Goal: Information Seeking & Learning: Learn about a topic

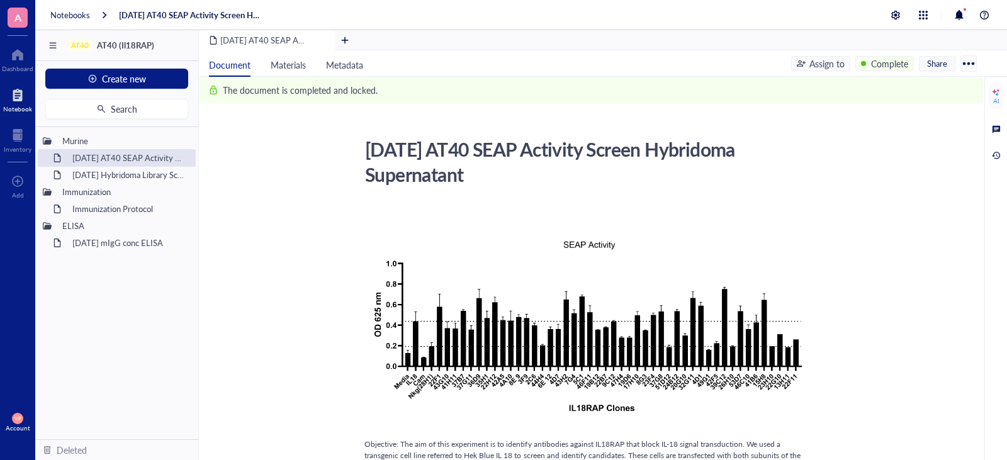
click at [21, 92] on div at bounding box center [17, 95] width 29 height 20
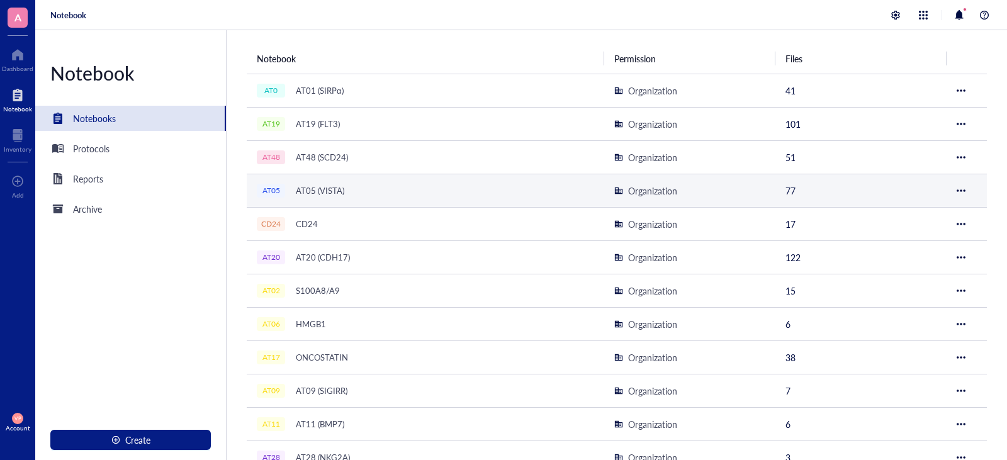
scroll to position [126, 0]
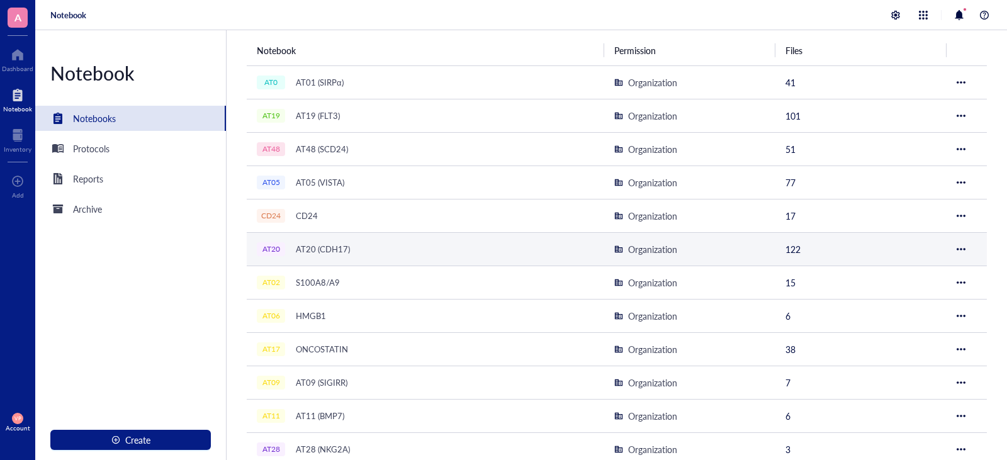
click at [352, 248] on div "AT20 (CDH17)" at bounding box center [322, 250] width 65 height 18
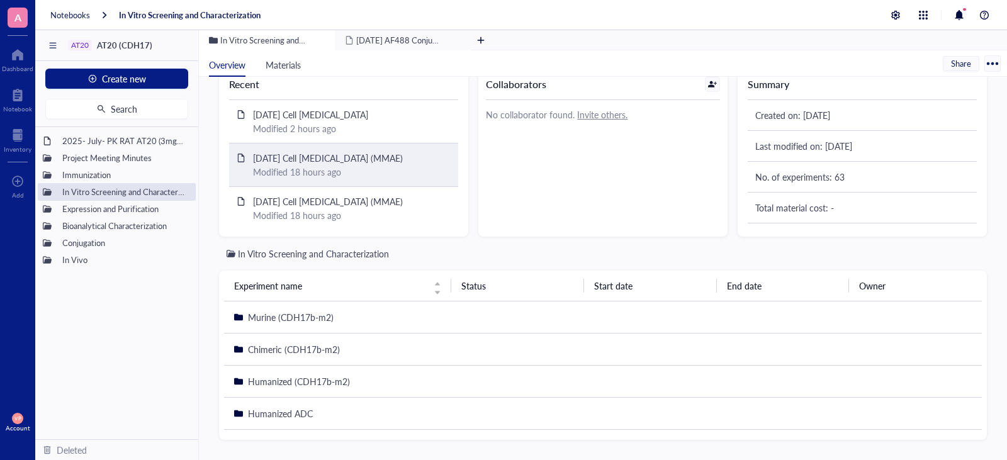
scroll to position [97, 0]
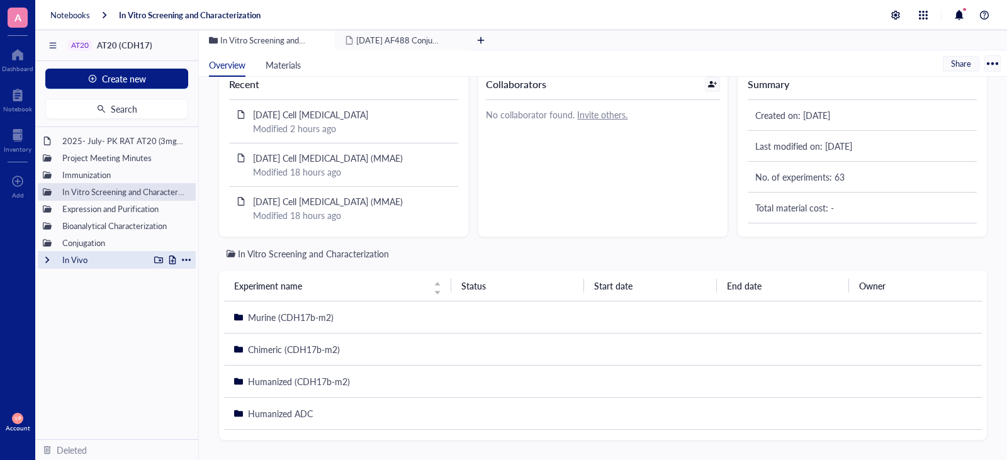
click at [98, 257] on div "In Vivo" at bounding box center [103, 260] width 93 height 18
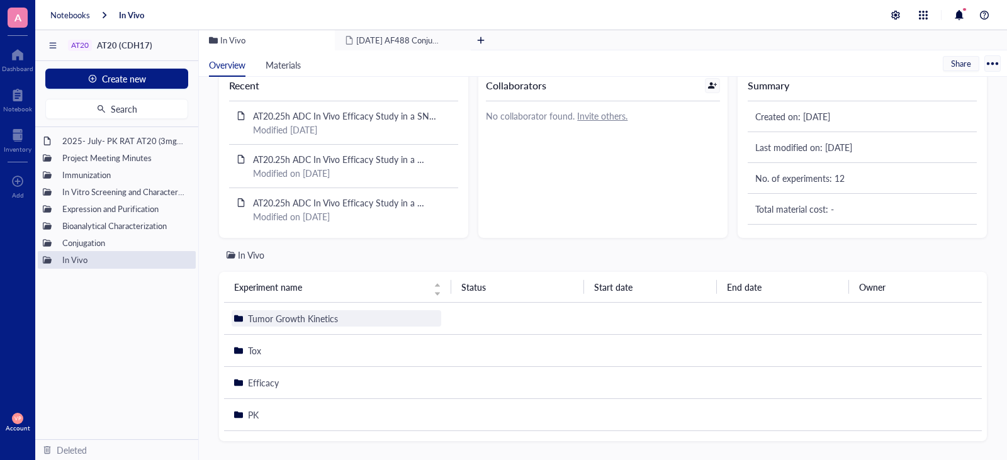
scroll to position [97, 0]
click at [309, 320] on span "Tumor Growth Kinetics" at bounding box center [293, 317] width 90 height 13
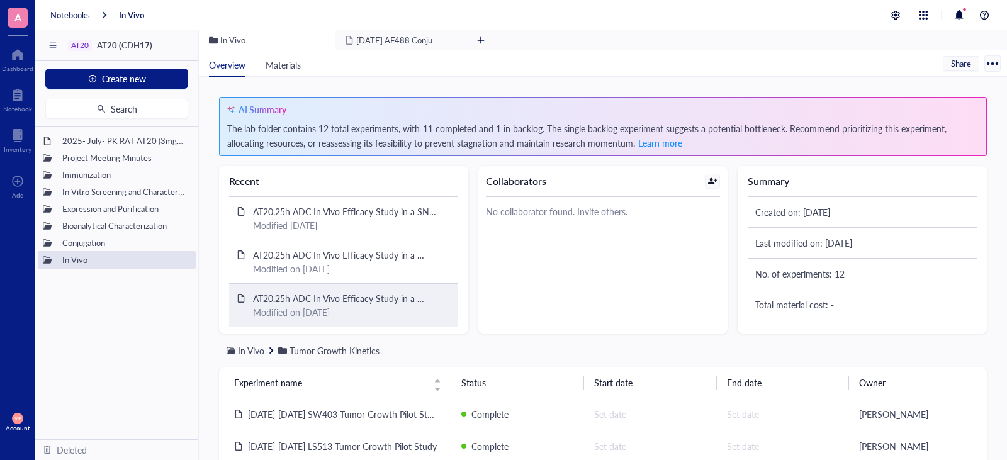
scroll to position [65, 0]
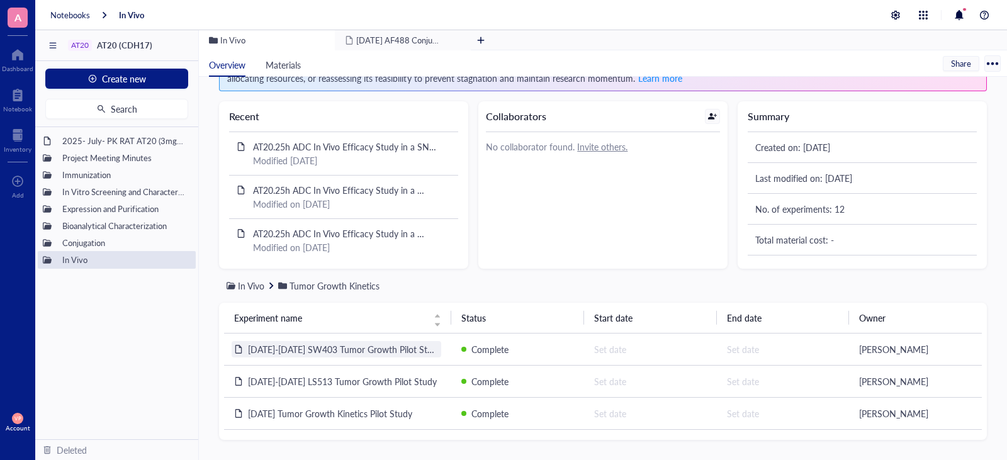
click at [361, 349] on span "[DATE]-[DATE] SW403 Tumor Growth Pilot Study" at bounding box center [345, 349] width 194 height 13
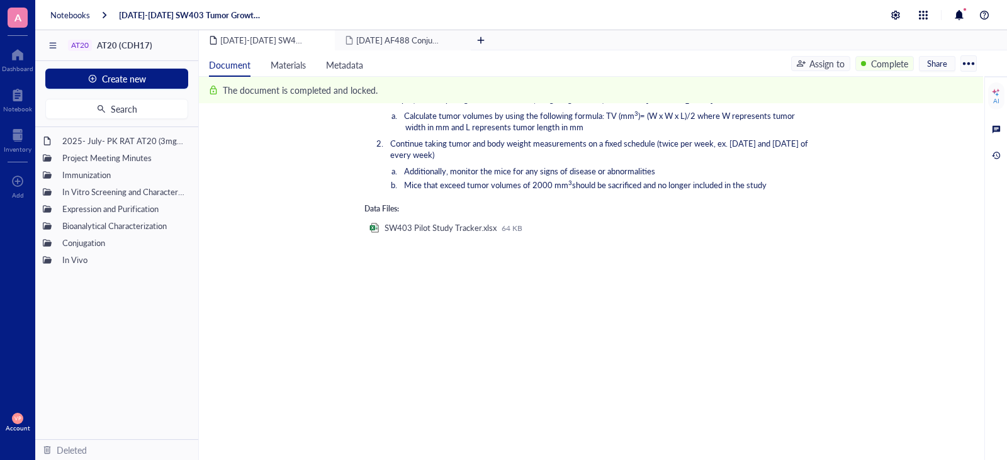
scroll to position [621, 0]
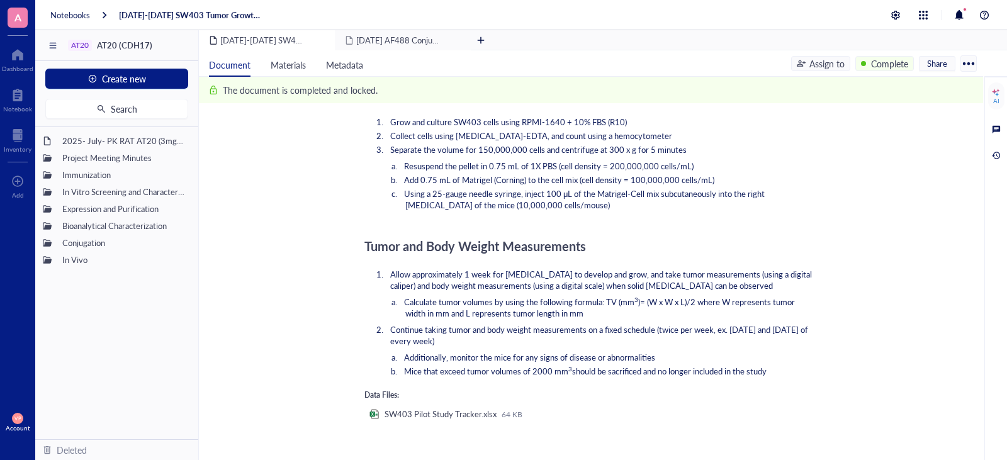
scroll to position [559, 0]
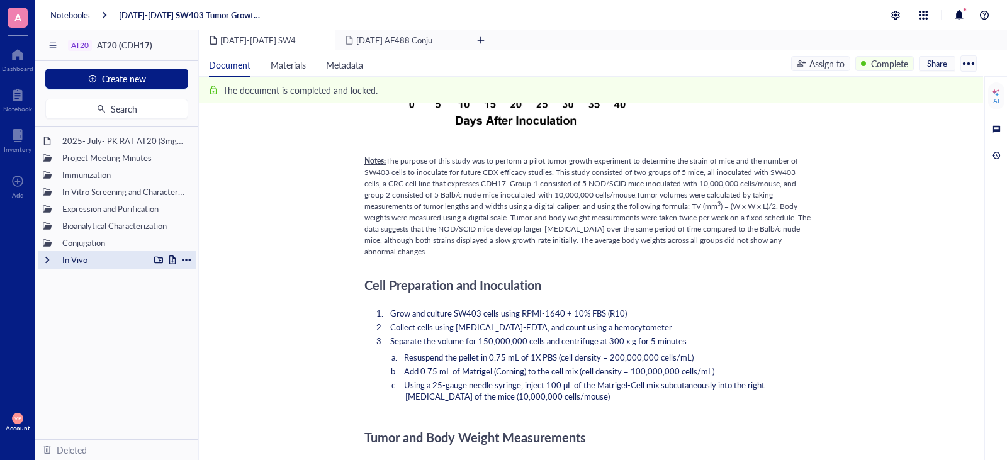
click at [78, 257] on div "In Vivo" at bounding box center [103, 260] width 93 height 18
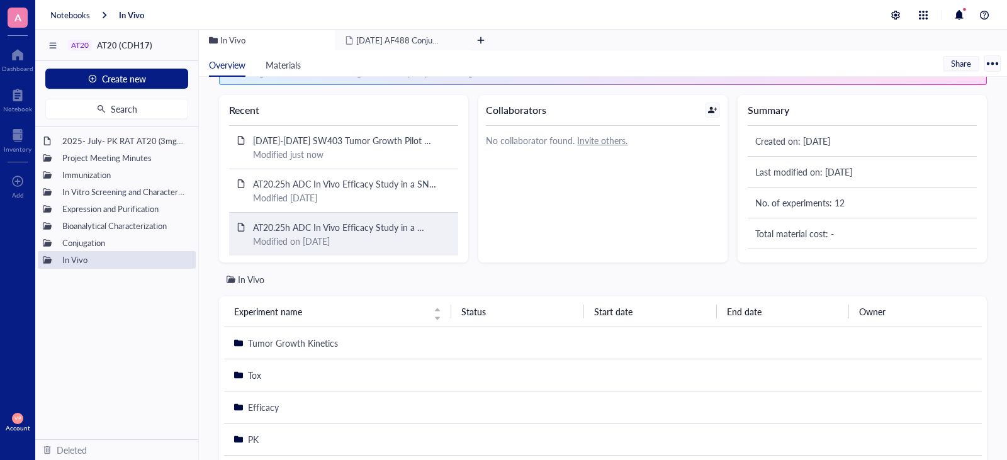
scroll to position [97, 0]
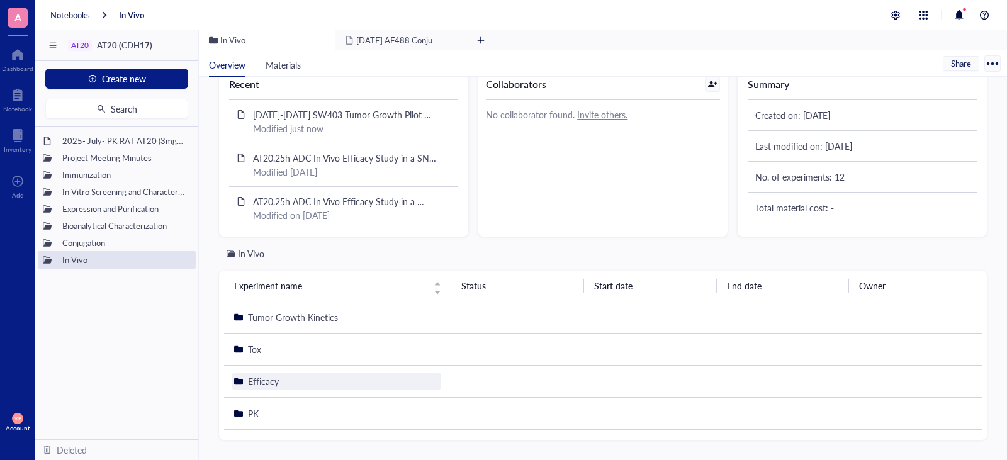
click at [268, 382] on span "Efficacy" at bounding box center [263, 381] width 31 height 13
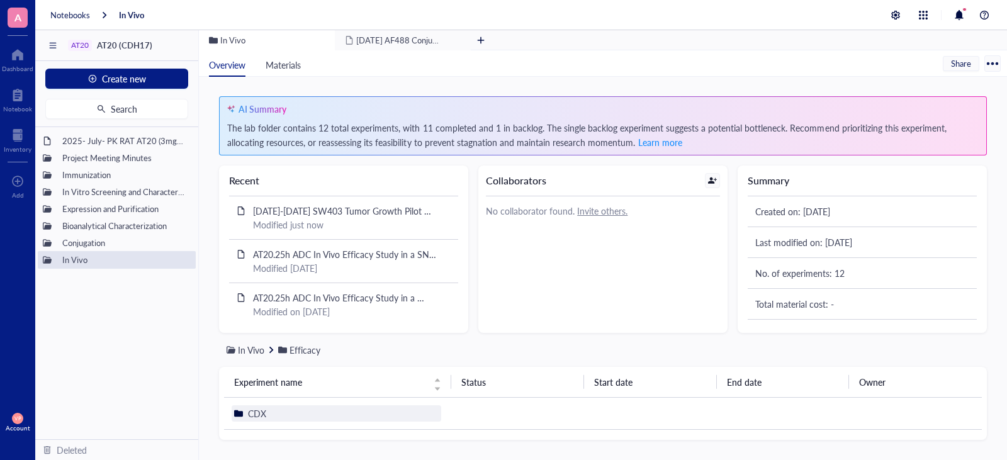
click at [249, 416] on span "CDX" at bounding box center [257, 413] width 18 height 13
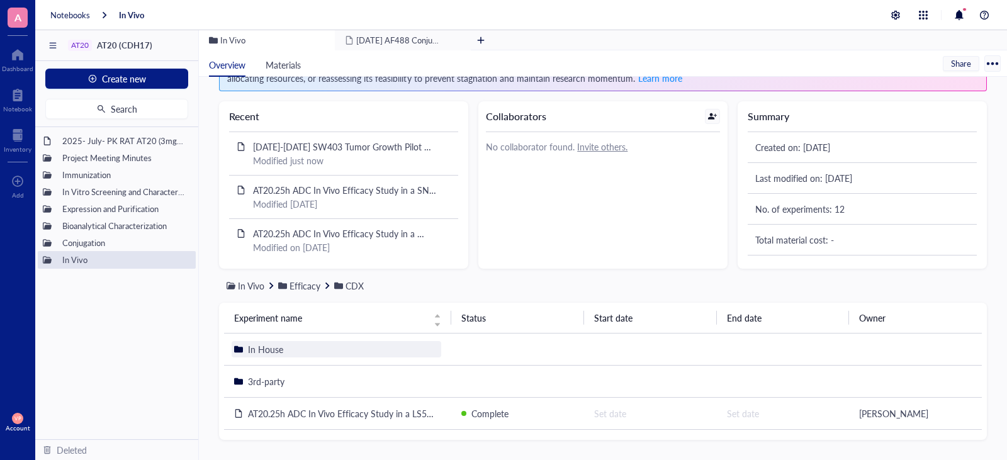
click at [267, 353] on span "In House" at bounding box center [265, 349] width 35 height 13
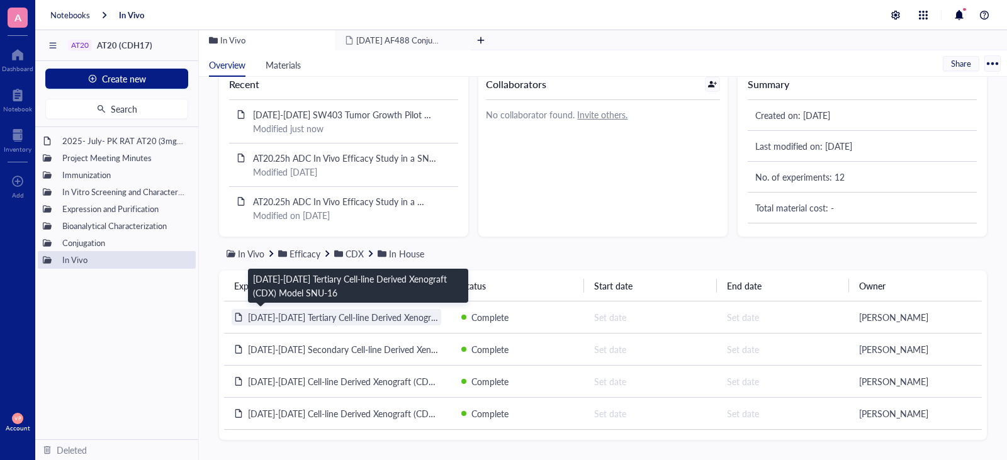
click at [390, 315] on span "[DATE]-[DATE] Tertiary Cell-line Derived Xenograft (CDX) Model SNU-16" at bounding box center [388, 317] width 281 height 13
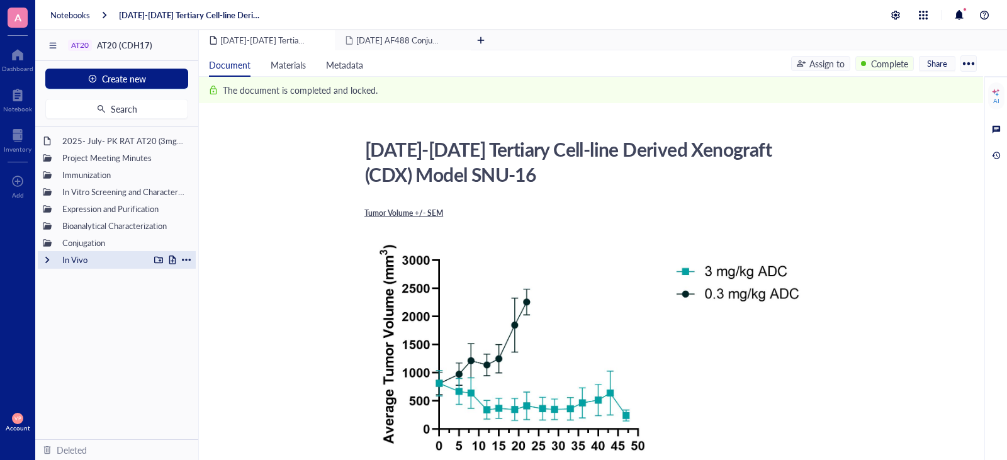
click at [93, 265] on div "In Vivo" at bounding box center [103, 260] width 93 height 18
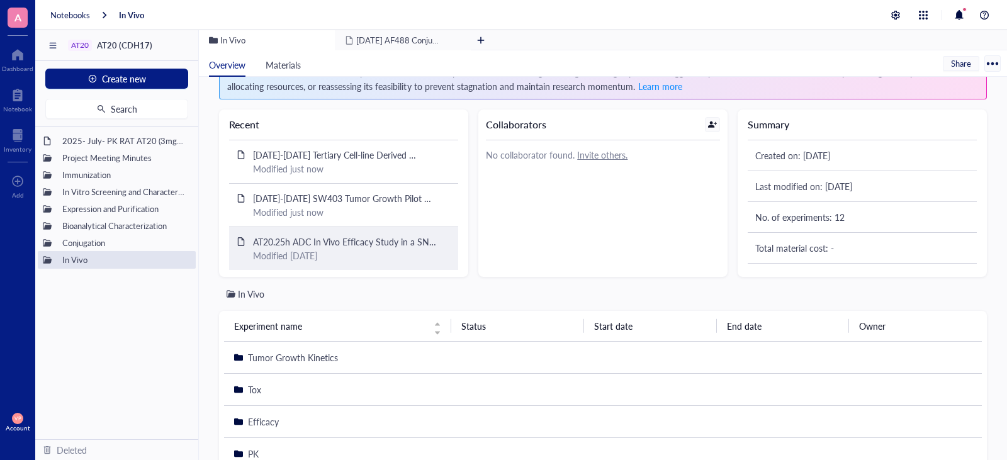
scroll to position [97, 0]
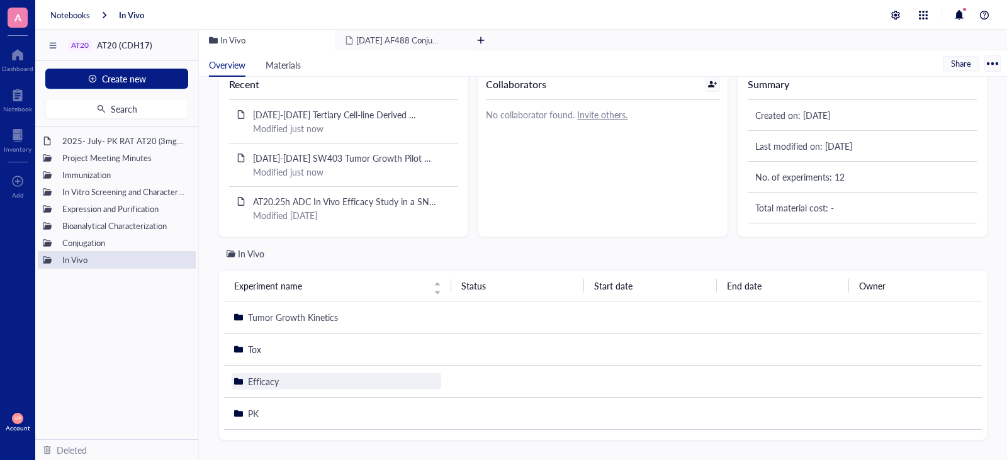
click at [266, 382] on span "Efficacy" at bounding box center [263, 381] width 31 height 13
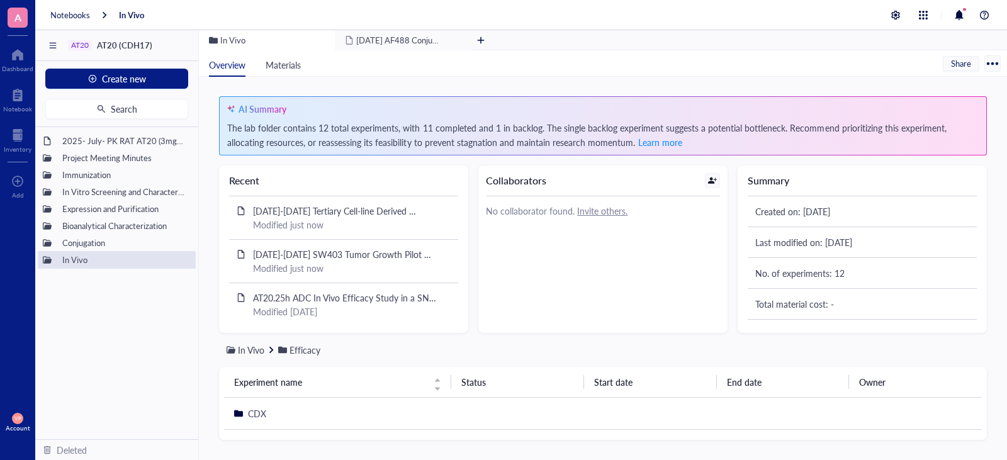
scroll to position [1, 0]
click at [262, 409] on span "CDX" at bounding box center [257, 413] width 18 height 13
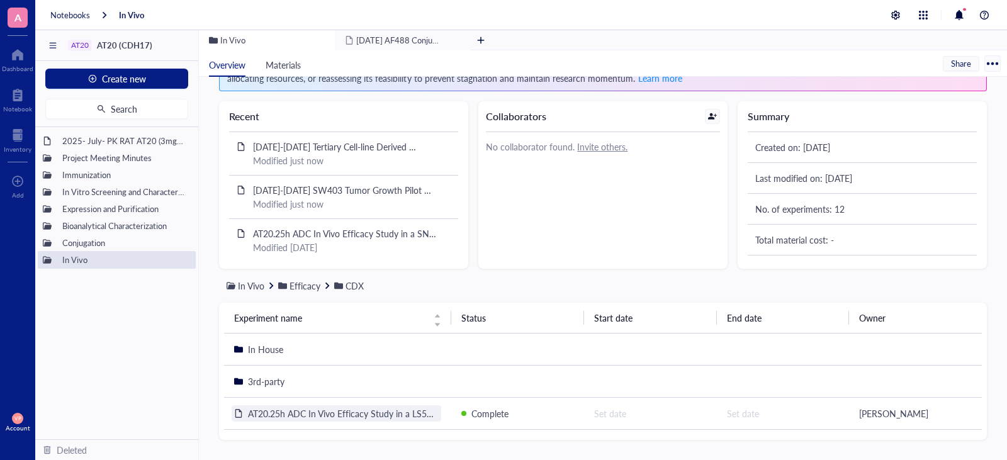
click at [338, 414] on span "AT20.25h ADC In Vivo Efficacy Study in a LS513 CRC CDX Model (Crown Biosciences)" at bounding box center [417, 413] width 338 height 13
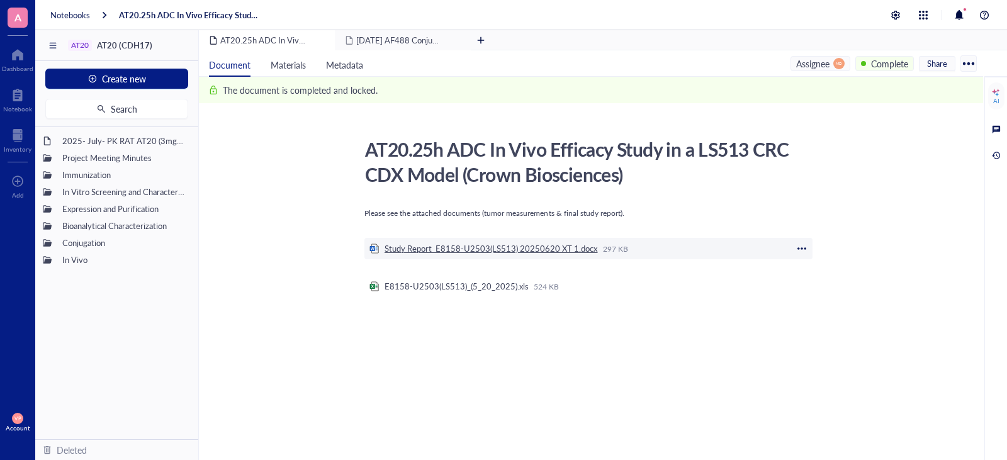
click at [503, 249] on div "Study Report_E8158-U2503(LS513) 20250620 XT 1.docx" at bounding box center [491, 248] width 213 height 11
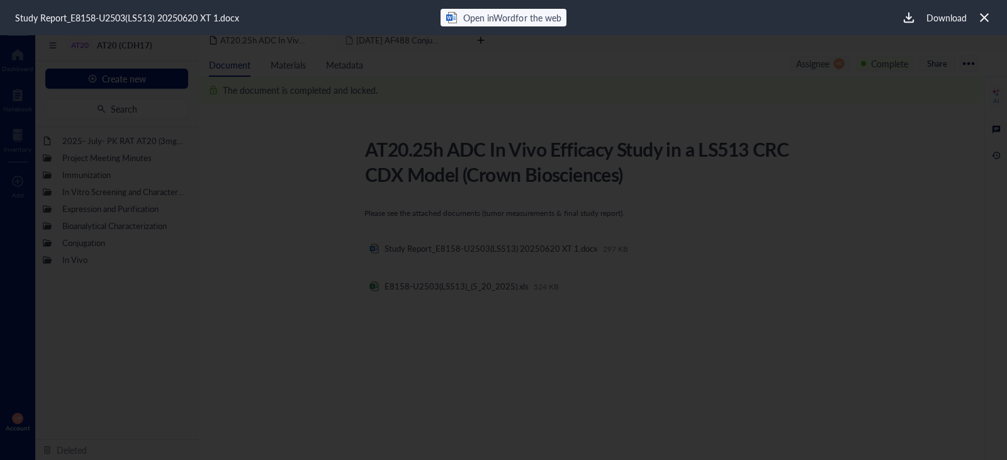
click at [982, 16] on icon at bounding box center [985, 18] width 12 height 12
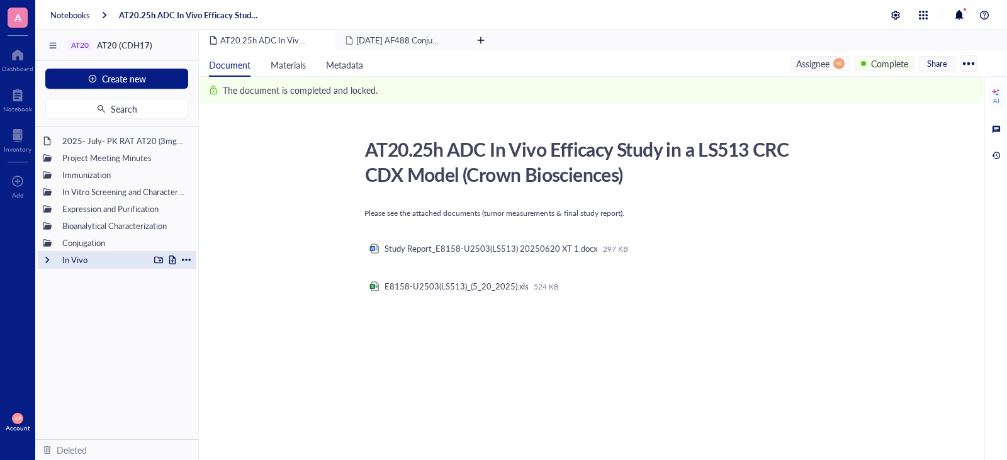
click at [74, 260] on div "In Vivo" at bounding box center [103, 260] width 93 height 18
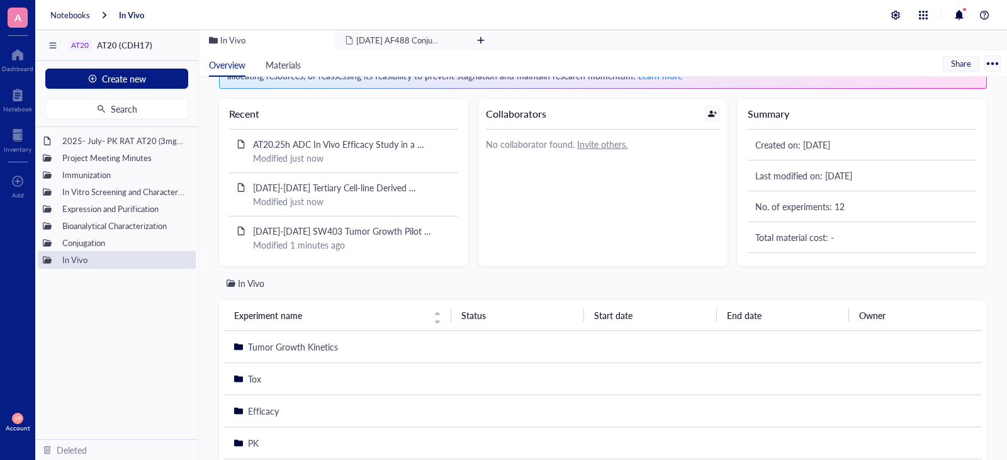
scroll to position [97, 0]
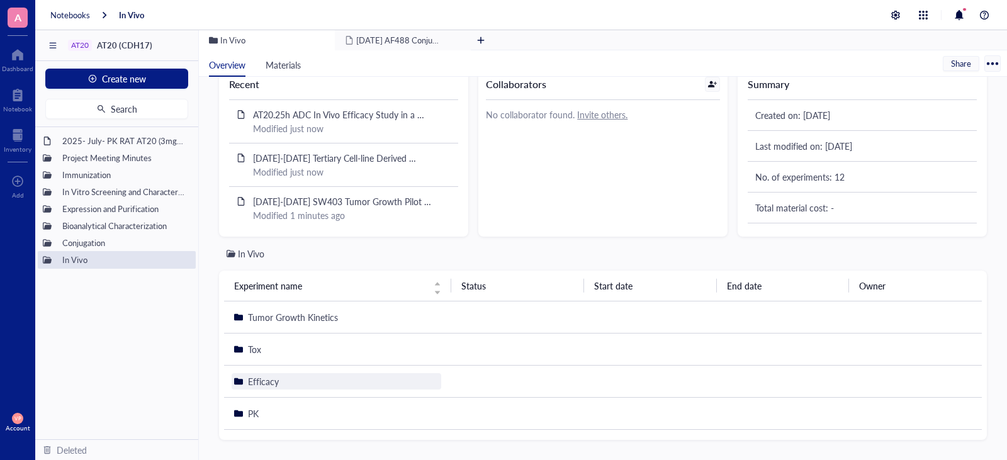
click at [263, 384] on span "Efficacy" at bounding box center [263, 381] width 31 height 13
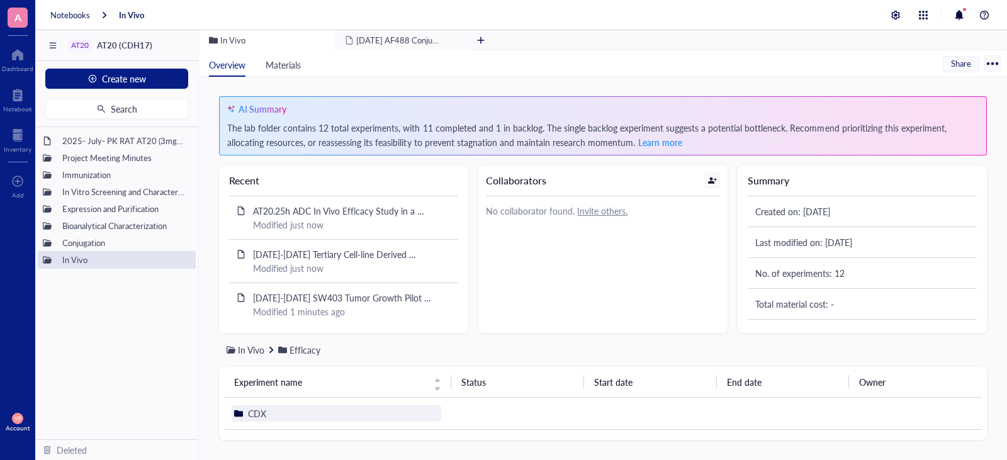
click at [254, 414] on span "CDX" at bounding box center [257, 413] width 18 height 13
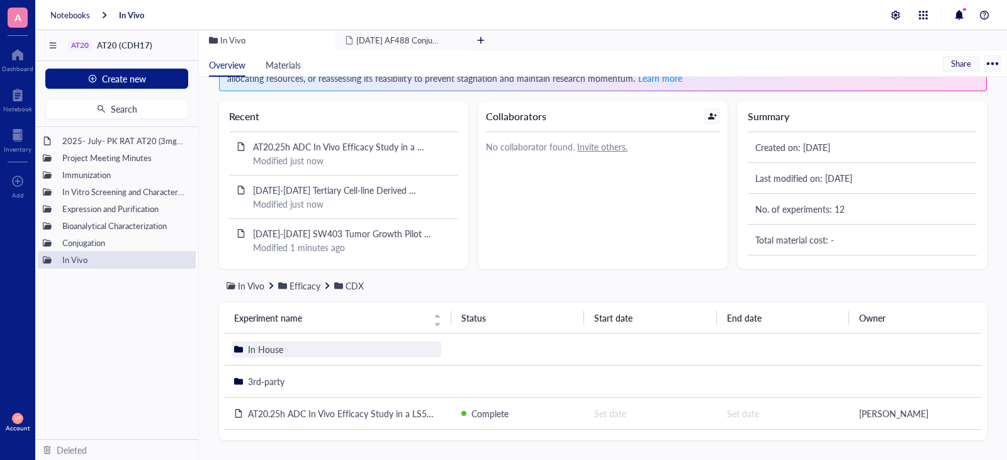
click at [257, 341] on div "In House" at bounding box center [337, 349] width 210 height 16
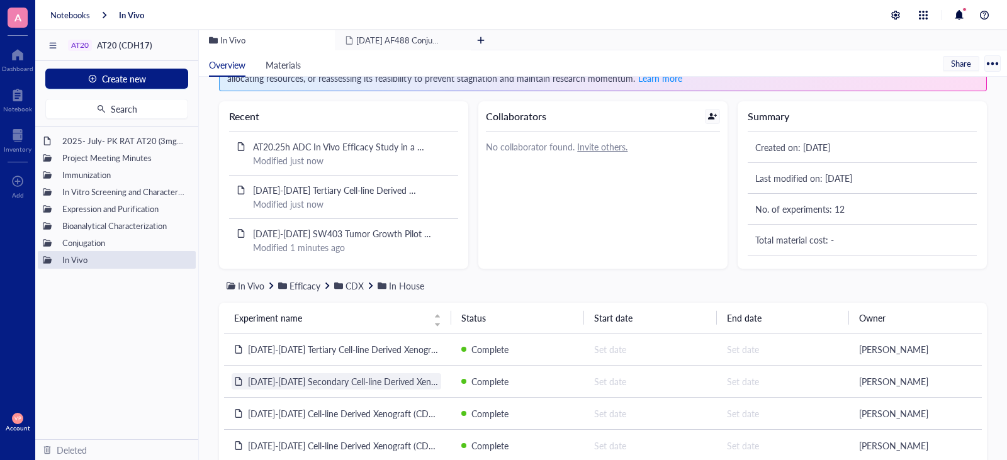
scroll to position [97, 0]
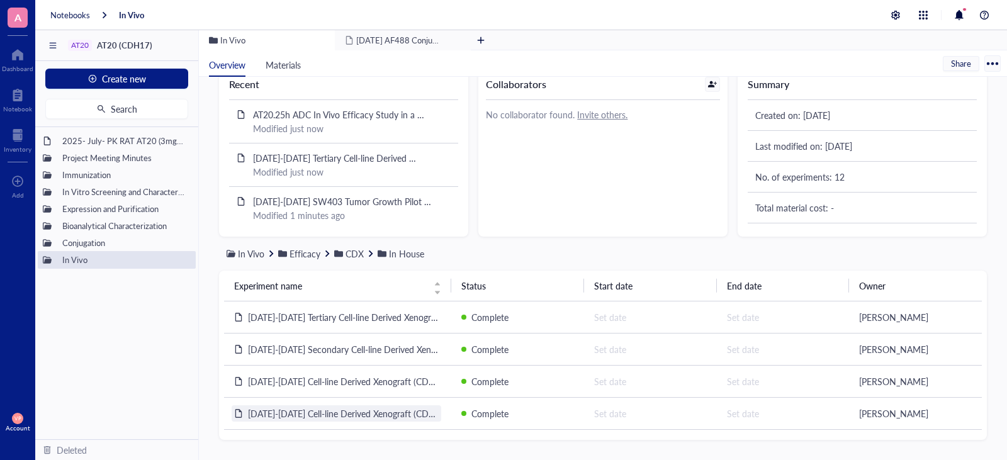
click at [384, 412] on span "[DATE]-[DATE] Cell-line Derived Xenograft (CDX) Model SNU-16" at bounding box center [373, 413] width 251 height 13
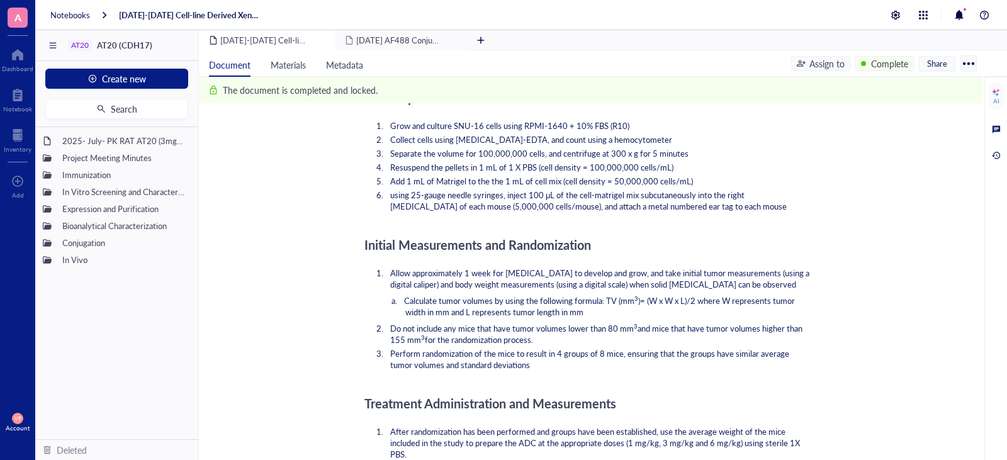
scroll to position [623, 0]
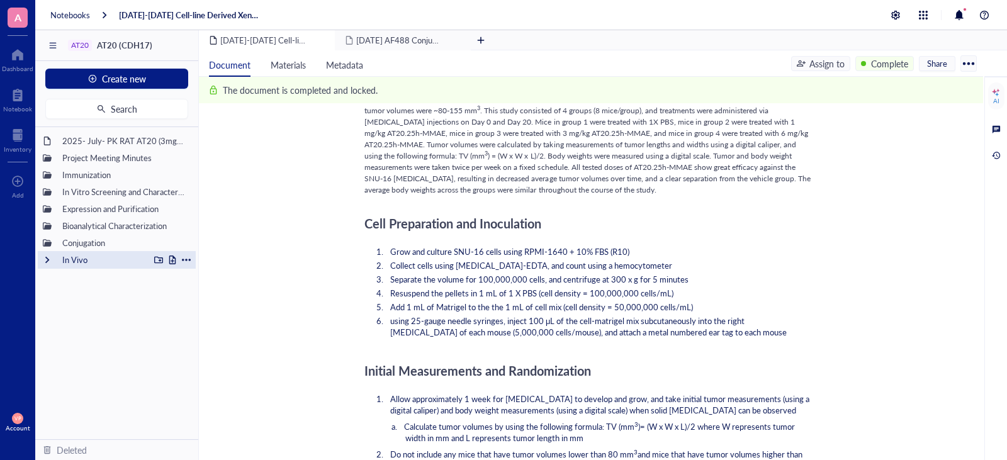
click at [91, 256] on div "In Vivo" at bounding box center [103, 260] width 93 height 18
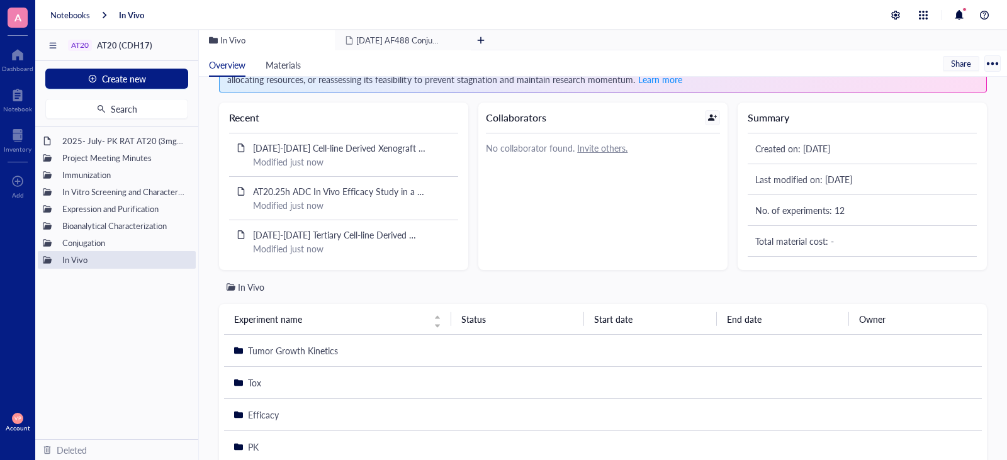
scroll to position [97, 0]
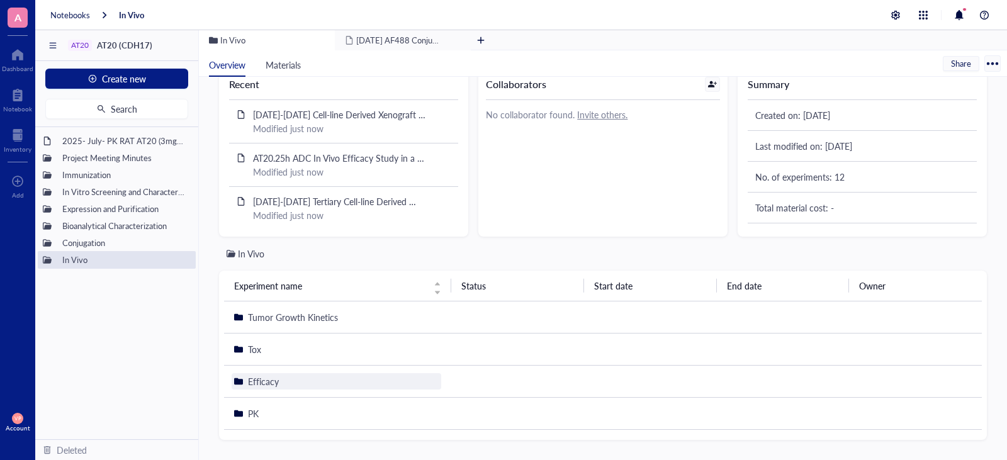
click at [259, 380] on span "Efficacy" at bounding box center [263, 381] width 31 height 13
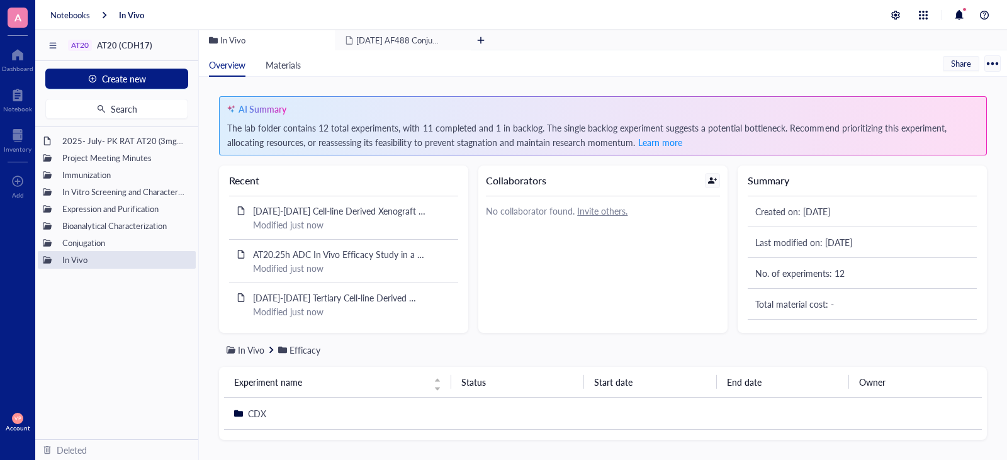
scroll to position [1, 0]
click at [258, 411] on span "CDX" at bounding box center [257, 413] width 18 height 13
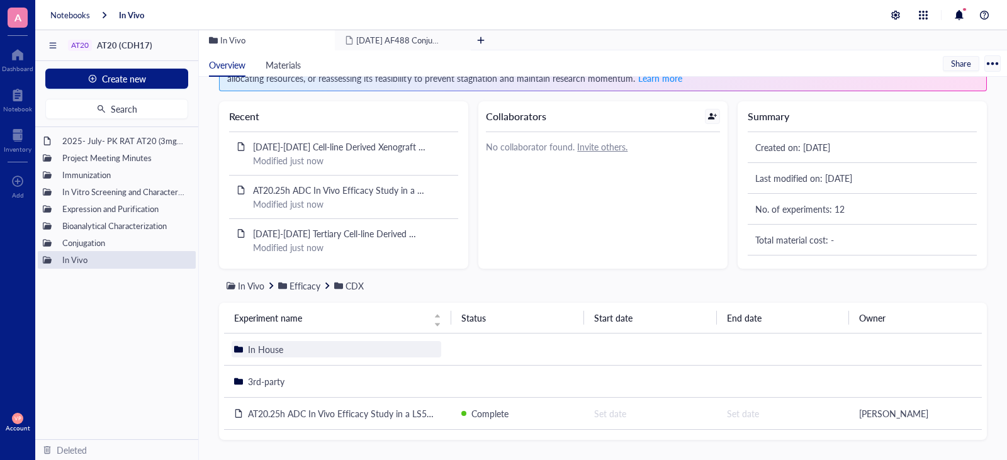
click at [268, 349] on span "In House" at bounding box center [265, 349] width 35 height 13
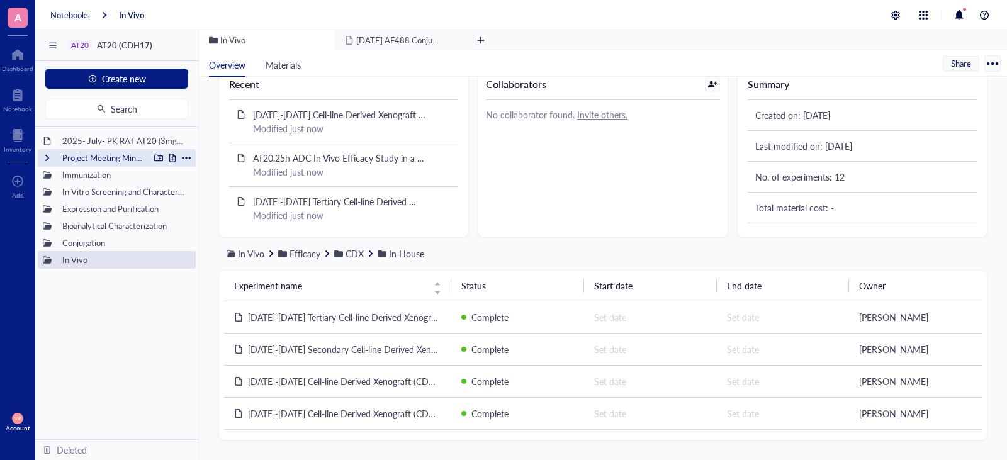
click at [98, 159] on div "Project Meeting Minutes" at bounding box center [103, 158] width 93 height 18
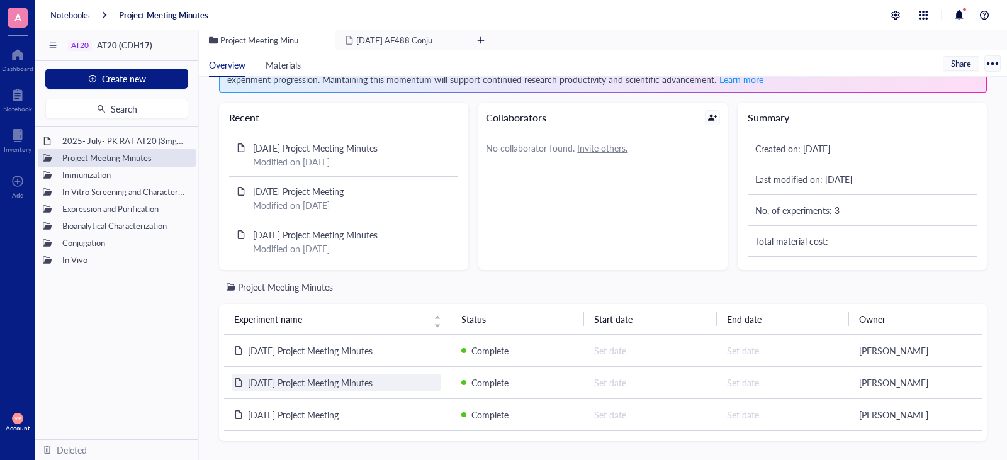
scroll to position [65, 0]
click at [365, 350] on span "[DATE] Project Meeting Minutes" at bounding box center [310, 349] width 125 height 13
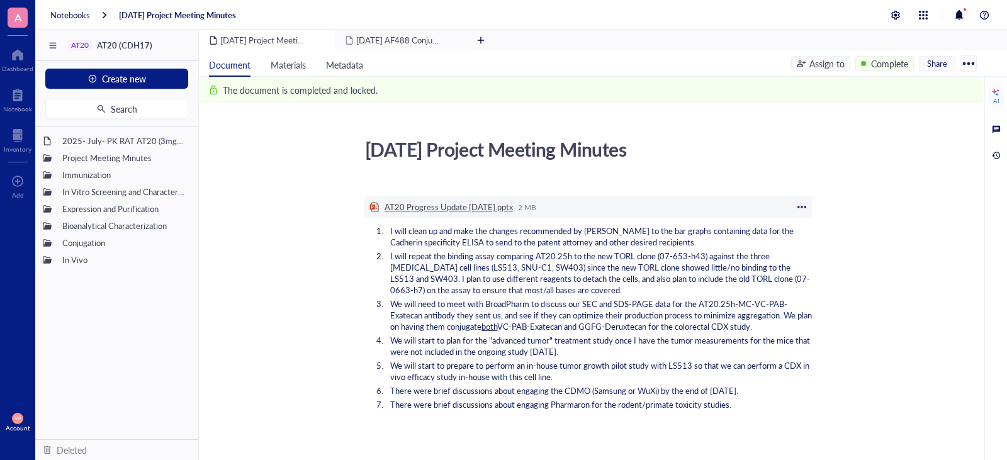
click at [429, 212] on div "AT20 Progress Update [DATE].pptx" at bounding box center [449, 206] width 128 height 11
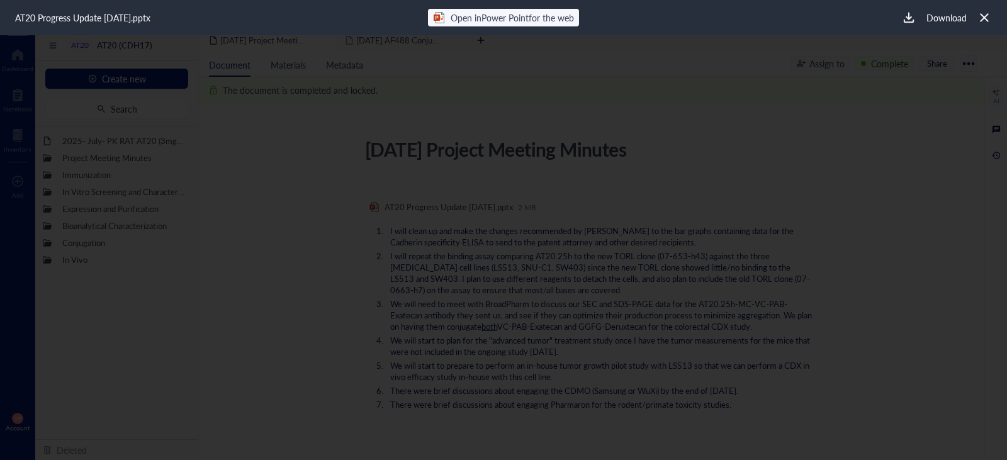
click at [980, 15] on icon at bounding box center [985, 18] width 12 height 12
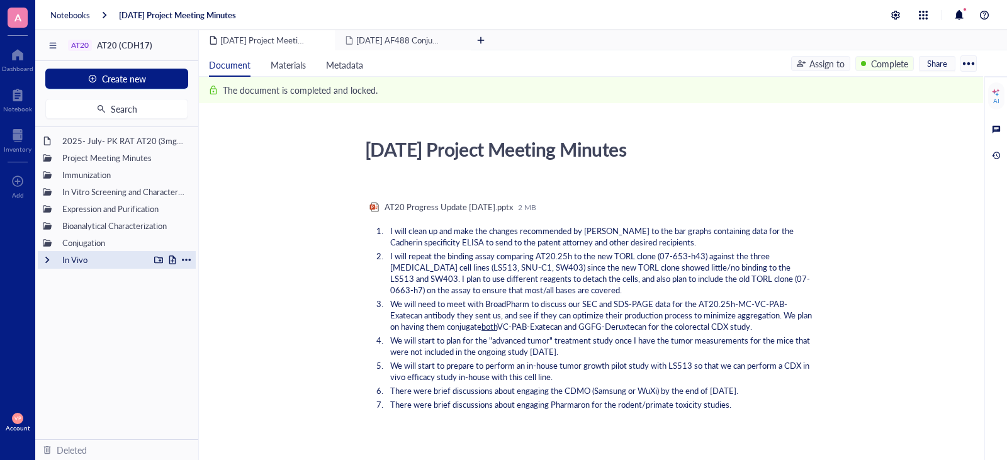
click at [91, 264] on div "In Vivo" at bounding box center [103, 260] width 93 height 18
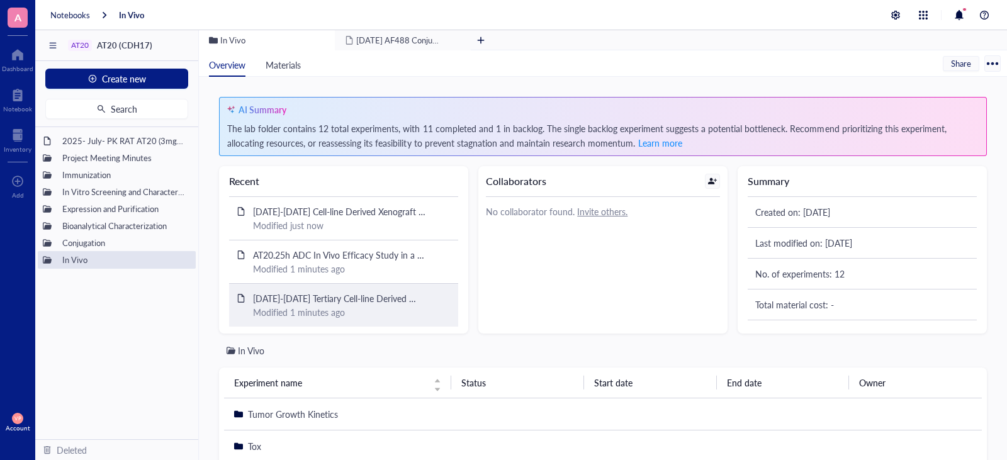
scroll to position [97, 0]
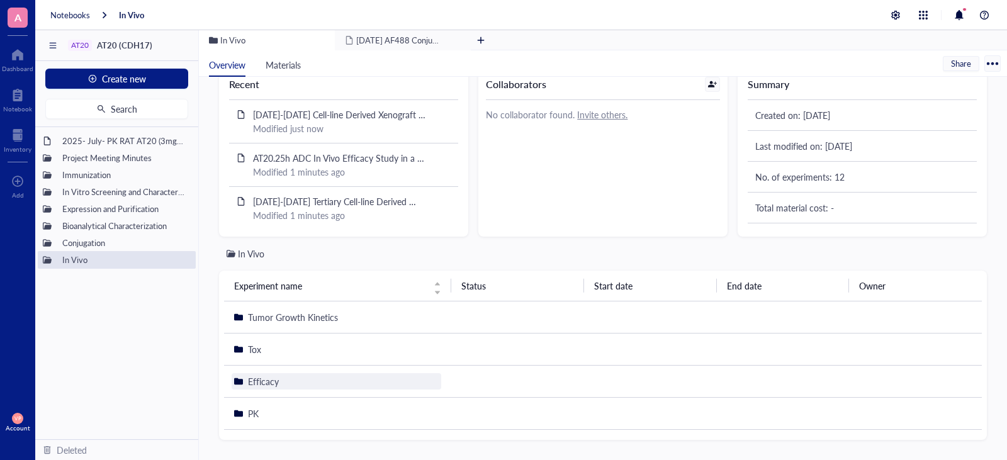
click at [264, 381] on span "Efficacy" at bounding box center [263, 381] width 31 height 13
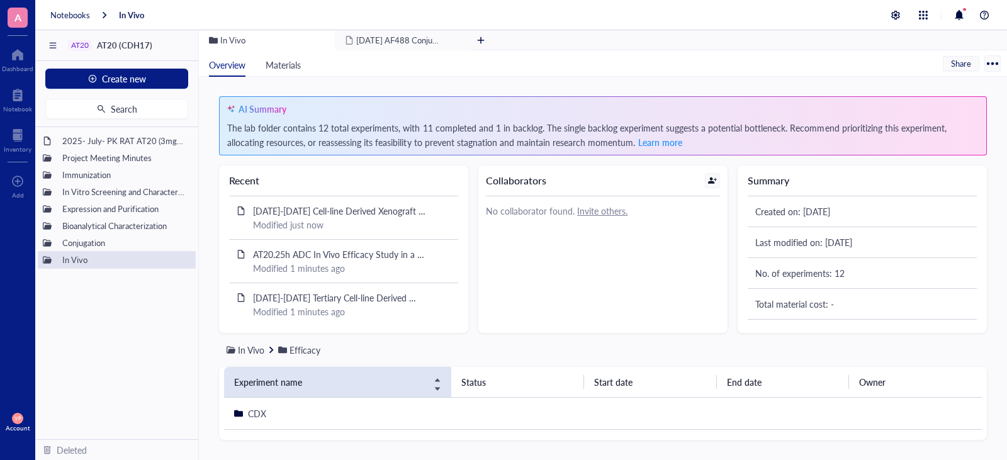
scroll to position [0, 0]
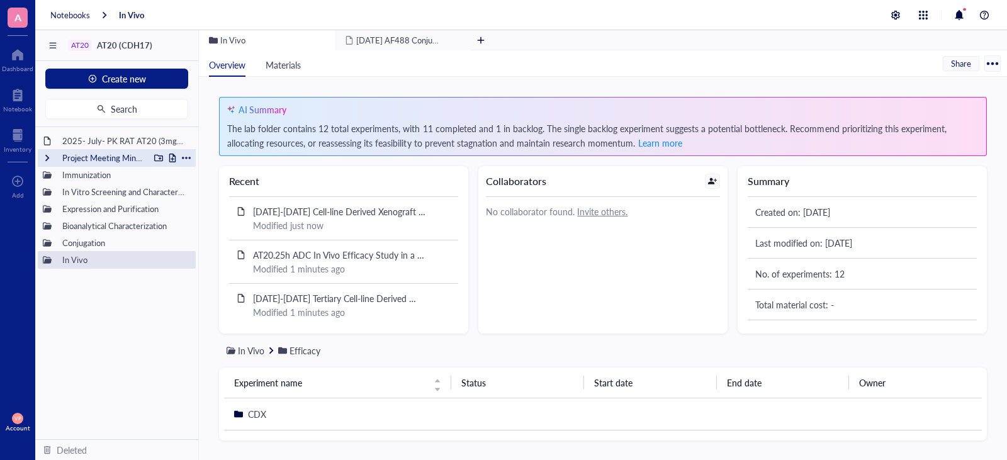
click at [113, 159] on div "Project Meeting Minutes" at bounding box center [103, 158] width 93 height 18
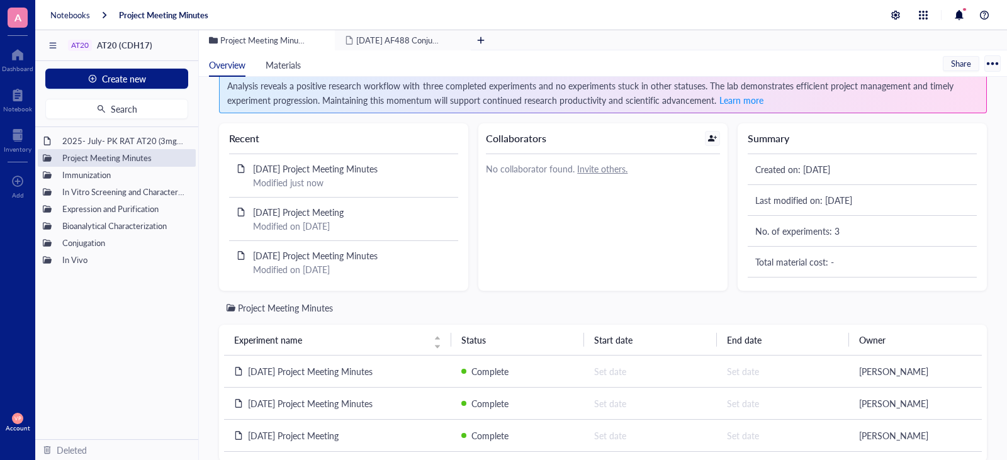
scroll to position [65, 0]
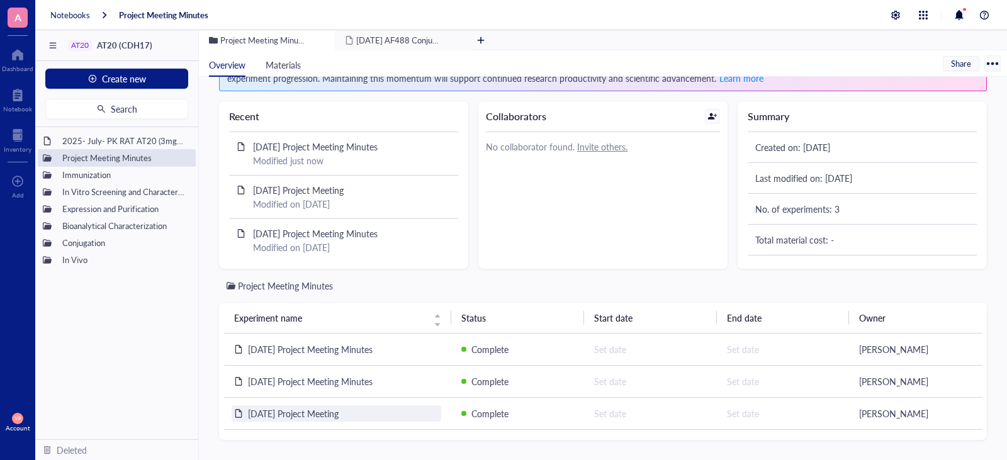
click at [336, 414] on span "[DATE] Project Meeting" at bounding box center [293, 413] width 91 height 13
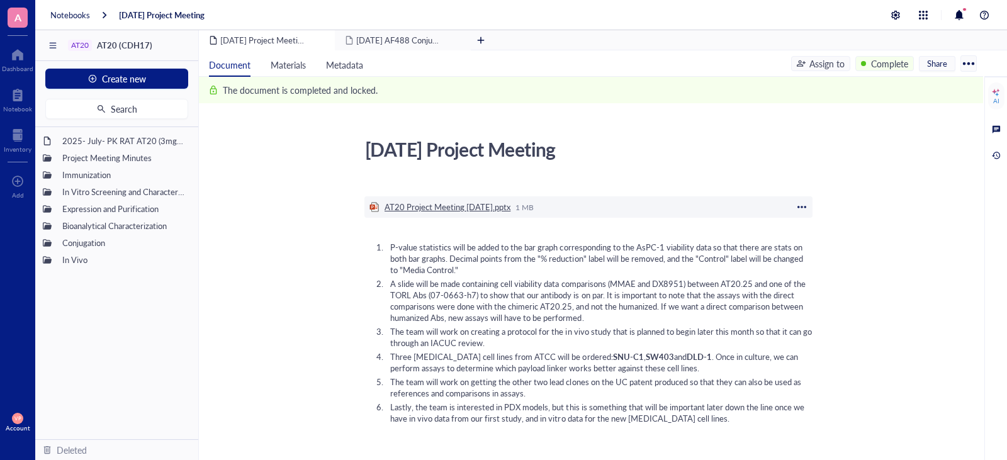
click at [433, 210] on div "AT20 Project Meeting [DATE].pptx" at bounding box center [448, 206] width 126 height 11
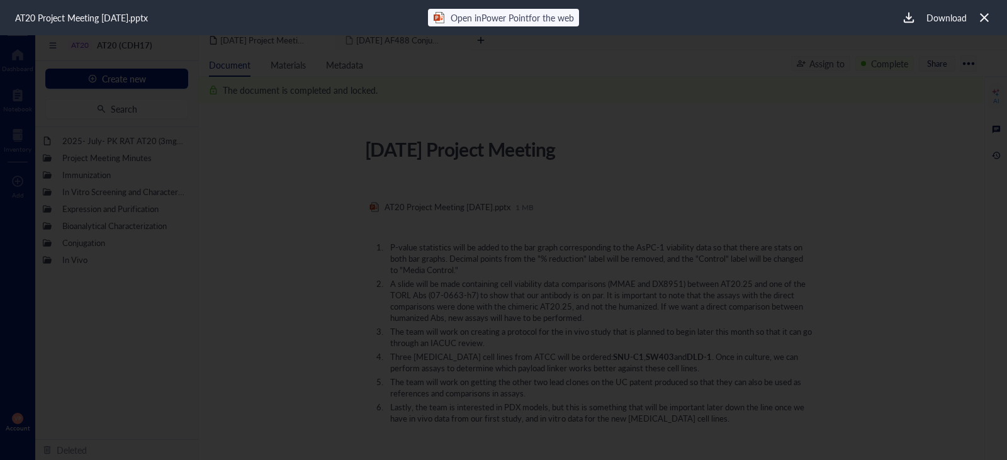
click at [984, 20] on icon at bounding box center [985, 18] width 12 height 12
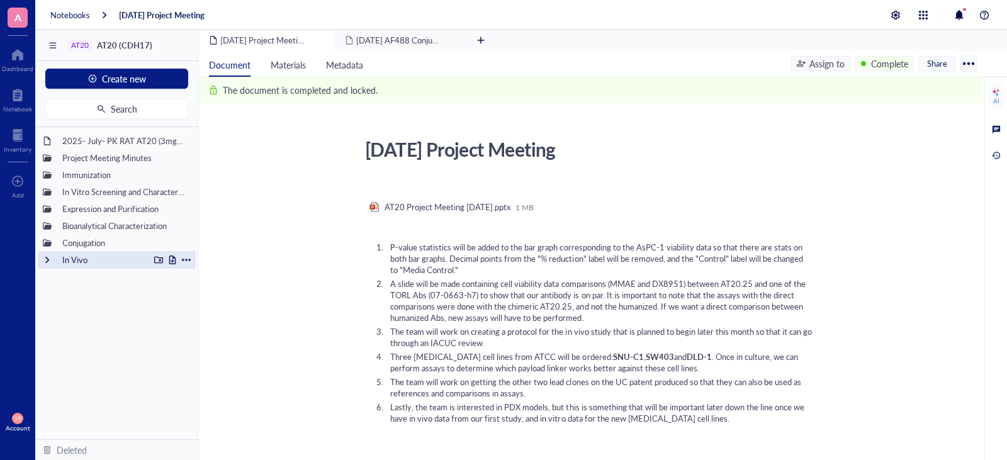
click at [85, 261] on div "In Vivo" at bounding box center [103, 260] width 93 height 18
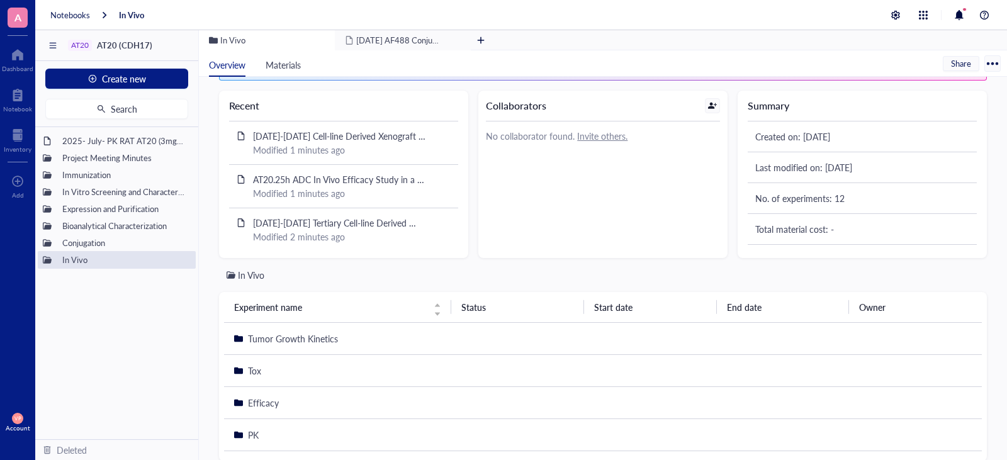
scroll to position [97, 0]
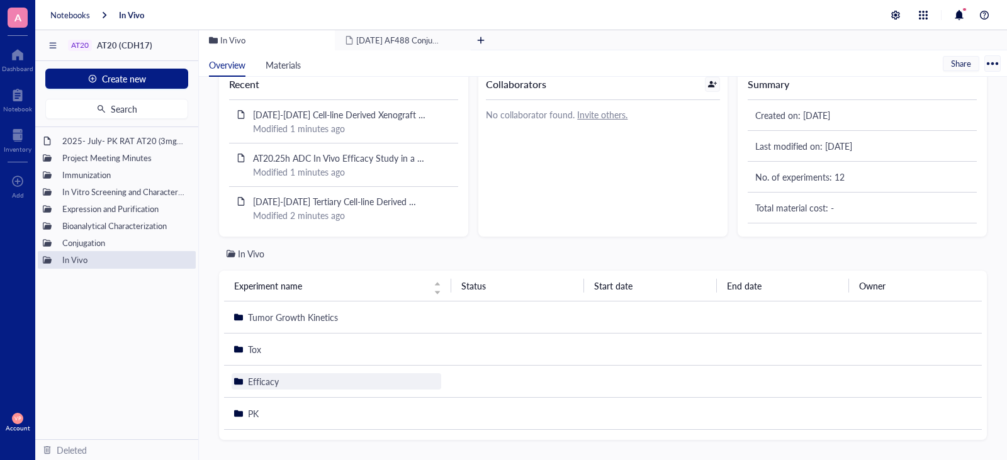
click at [266, 384] on span "Efficacy" at bounding box center [263, 381] width 31 height 13
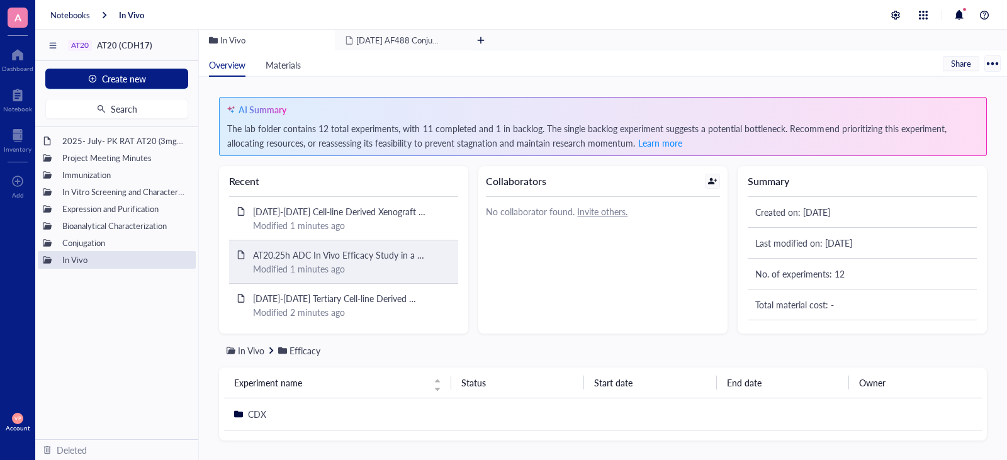
scroll to position [1, 0]
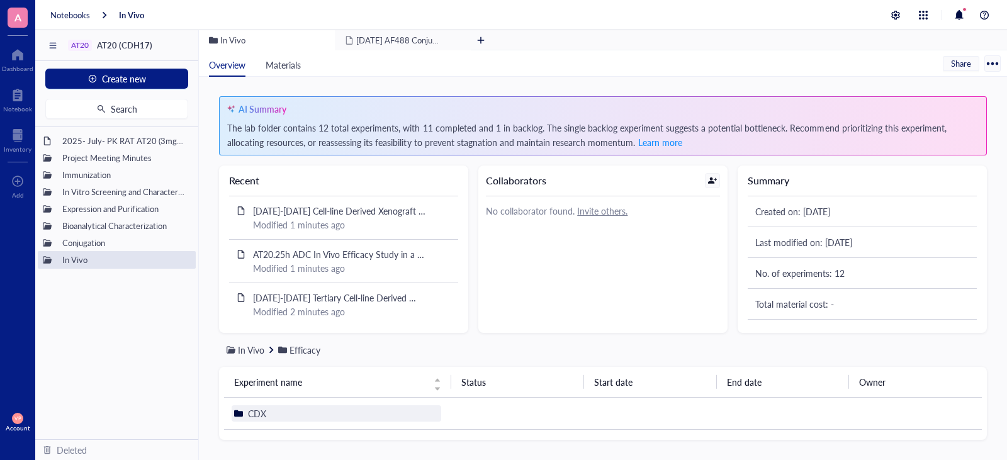
click at [254, 412] on span "CDX" at bounding box center [257, 413] width 18 height 13
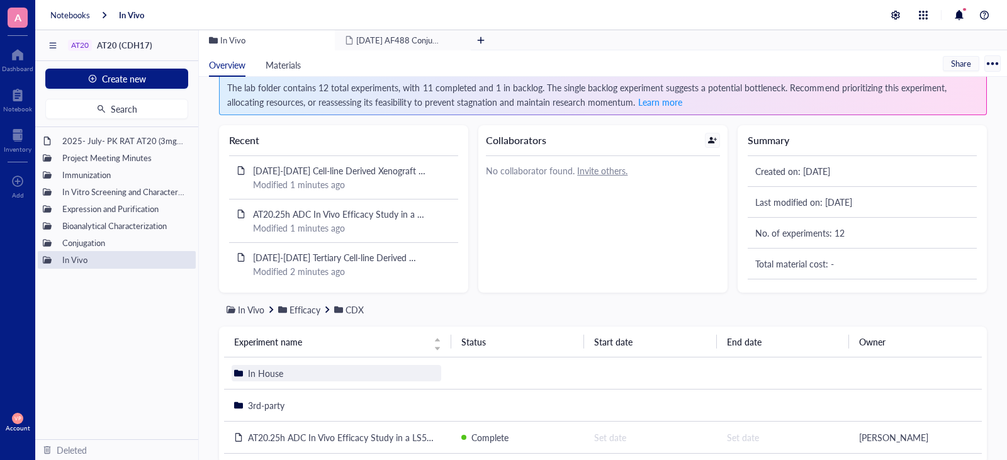
scroll to position [65, 0]
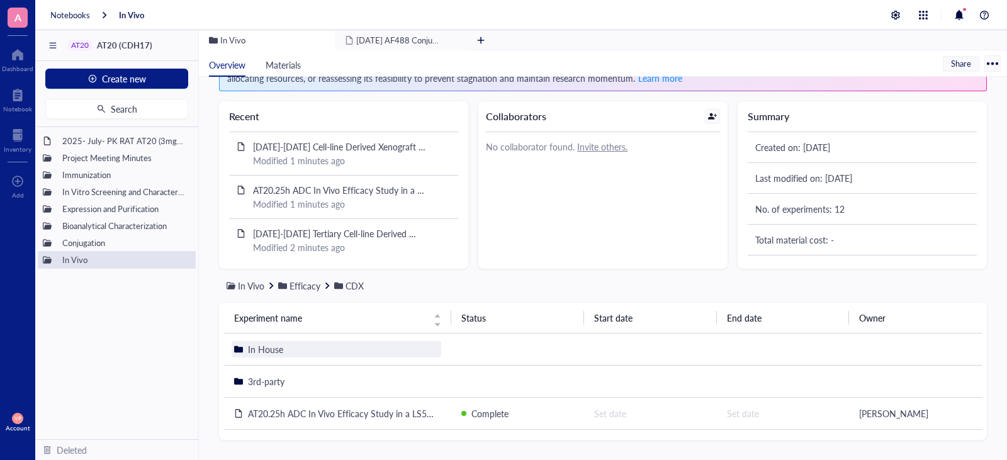
click at [317, 351] on div "In House" at bounding box center [337, 349] width 210 height 16
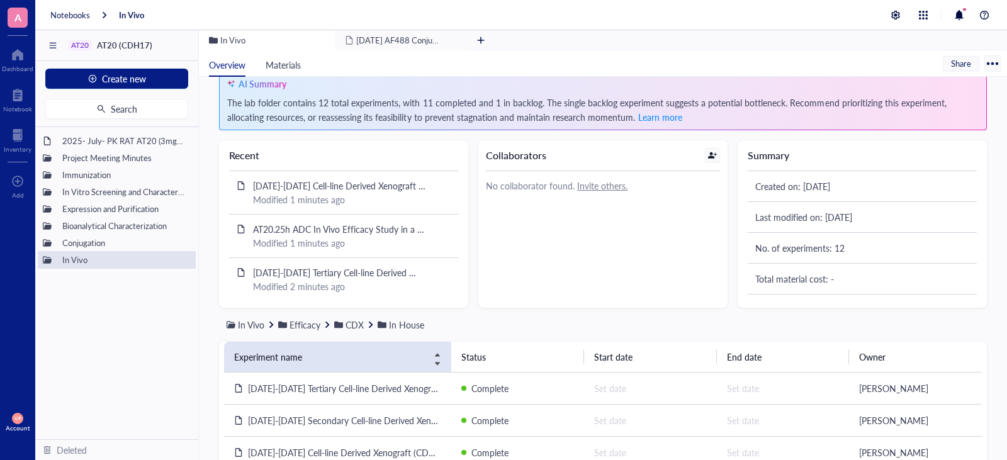
scroll to position [0, 0]
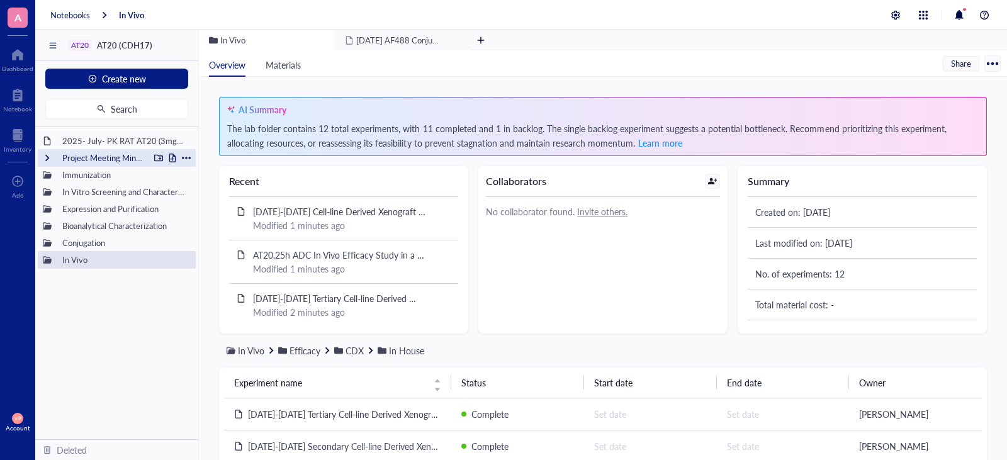
click at [124, 155] on div "Project Meeting Minutes" at bounding box center [103, 158] width 93 height 18
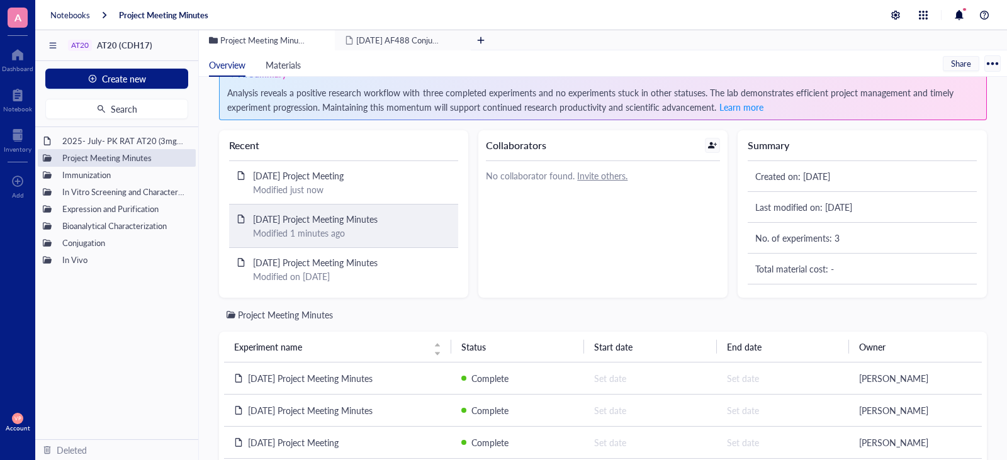
scroll to position [65, 0]
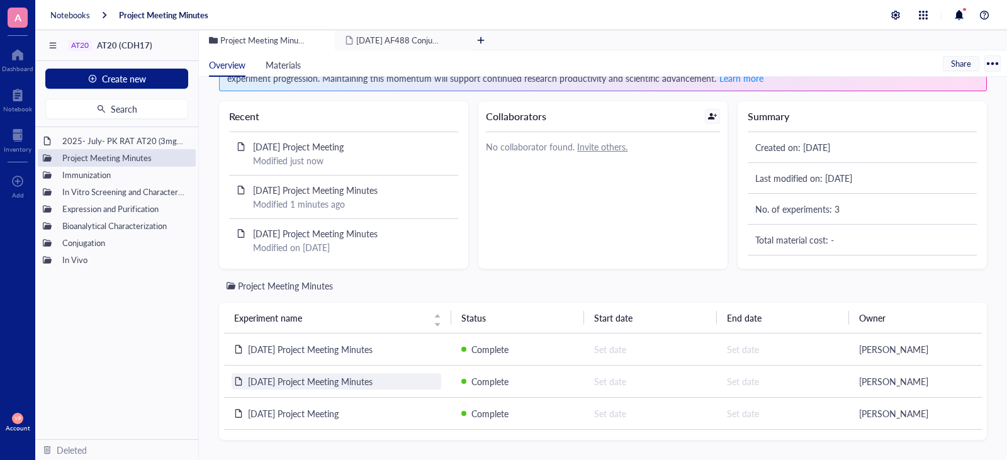
click at [339, 380] on span "[DATE] Project Meeting Minutes" at bounding box center [310, 381] width 125 height 13
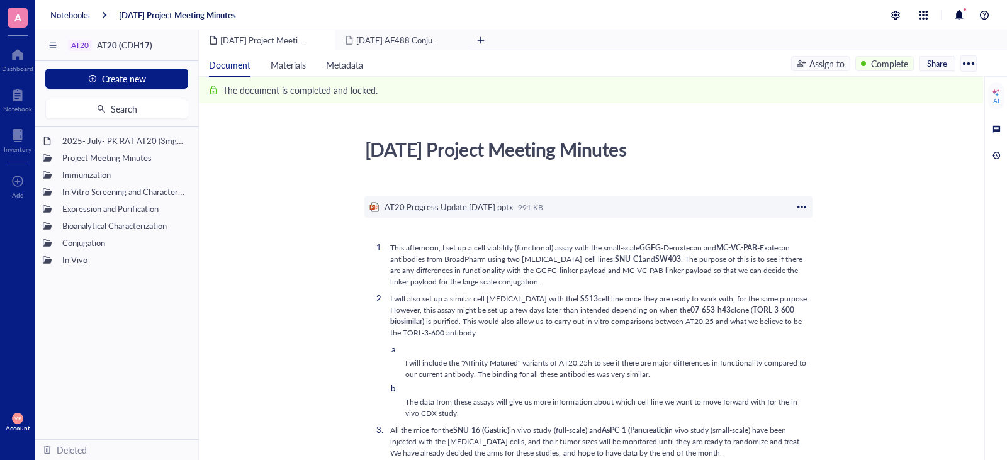
click at [454, 206] on div "AT20 Progress Update [DATE].pptx" at bounding box center [449, 206] width 128 height 11
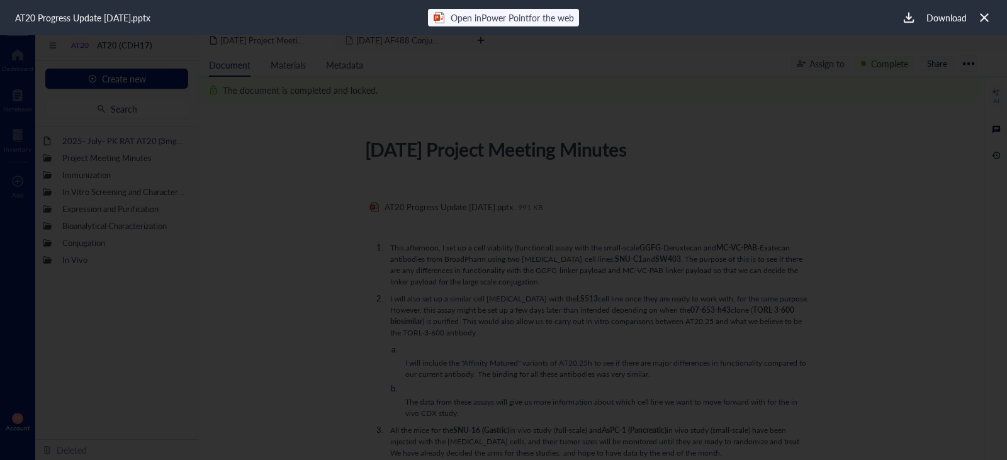
click at [984, 15] on icon at bounding box center [985, 18] width 12 height 12
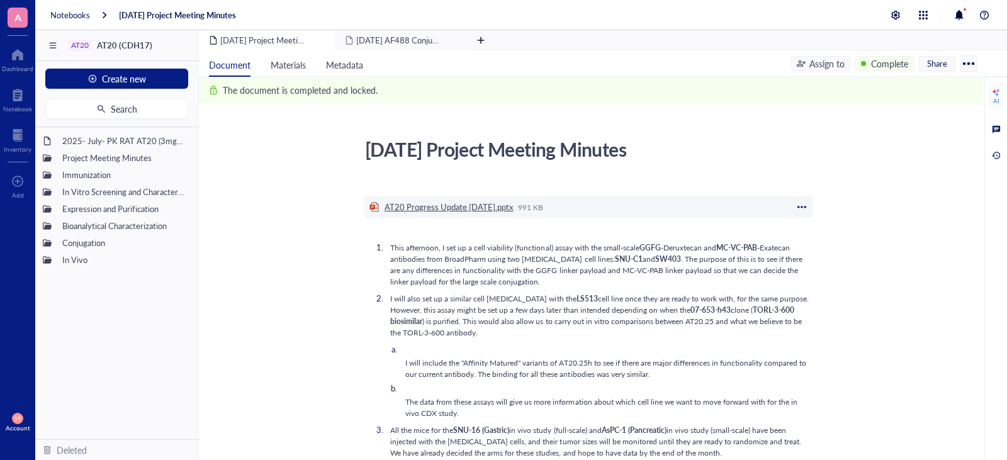
click at [473, 210] on div "AT20 Progress Update [DATE].pptx" at bounding box center [449, 206] width 128 height 11
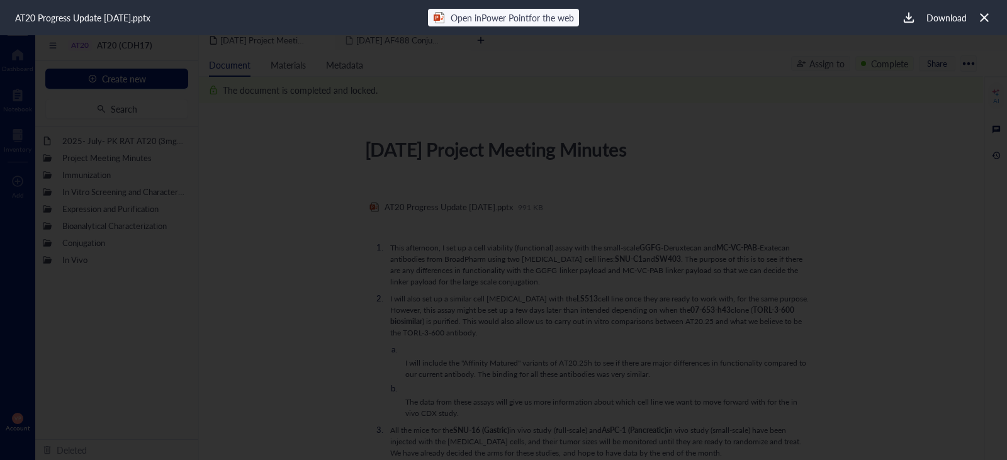
click at [983, 16] on icon at bounding box center [984, 17] width 9 height 9
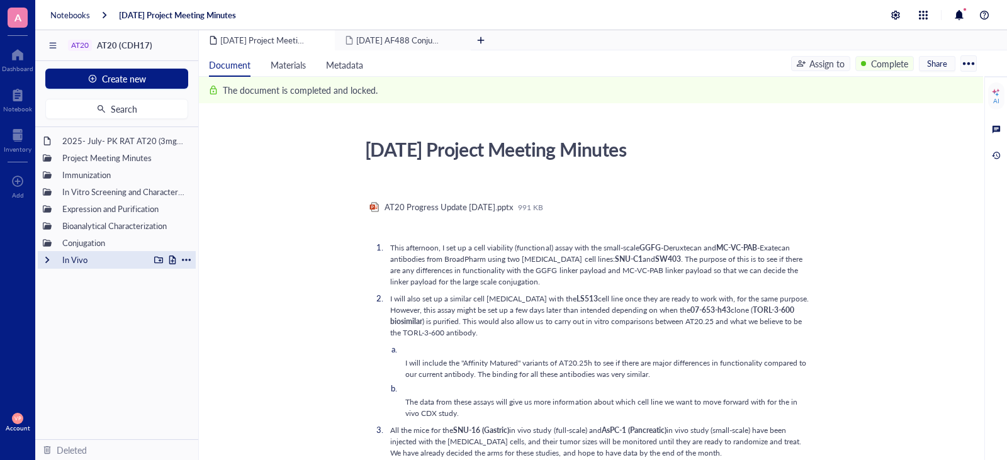
click at [97, 261] on div "In Vivo" at bounding box center [103, 260] width 93 height 18
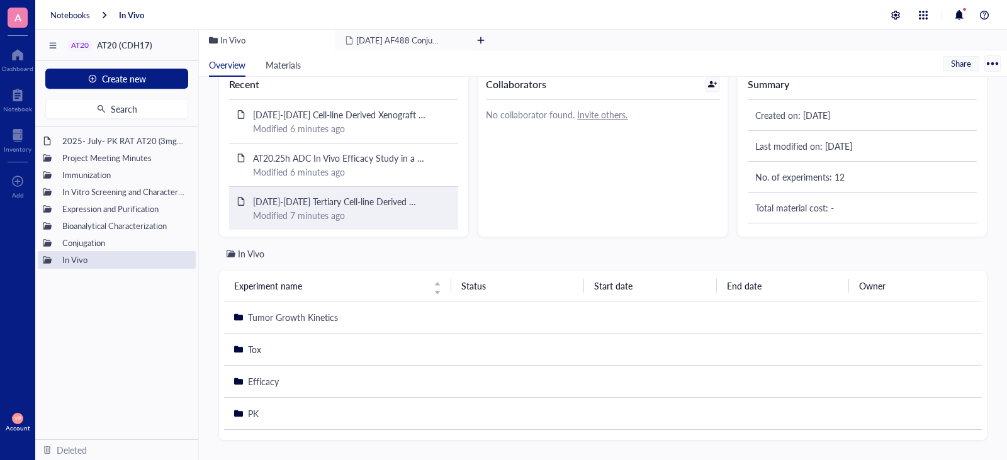
scroll to position [97, 0]
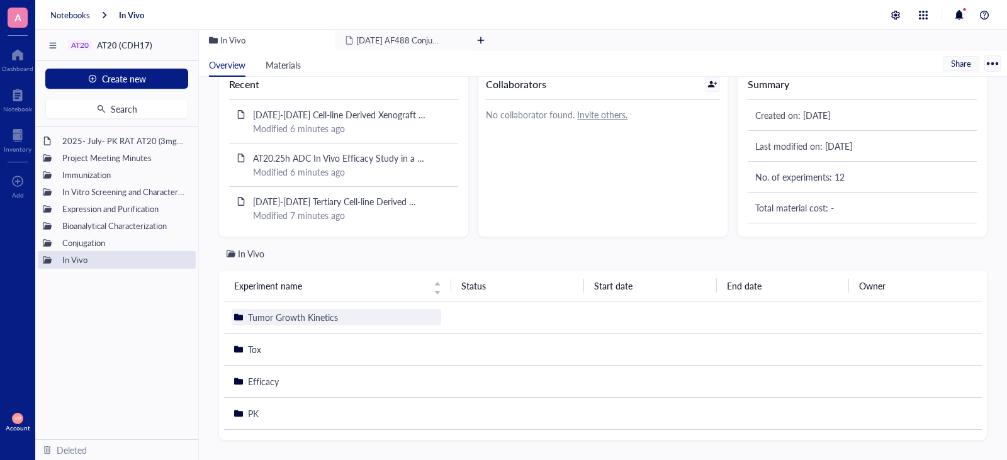
click at [299, 319] on span "Tumor Growth Kinetics" at bounding box center [293, 317] width 90 height 13
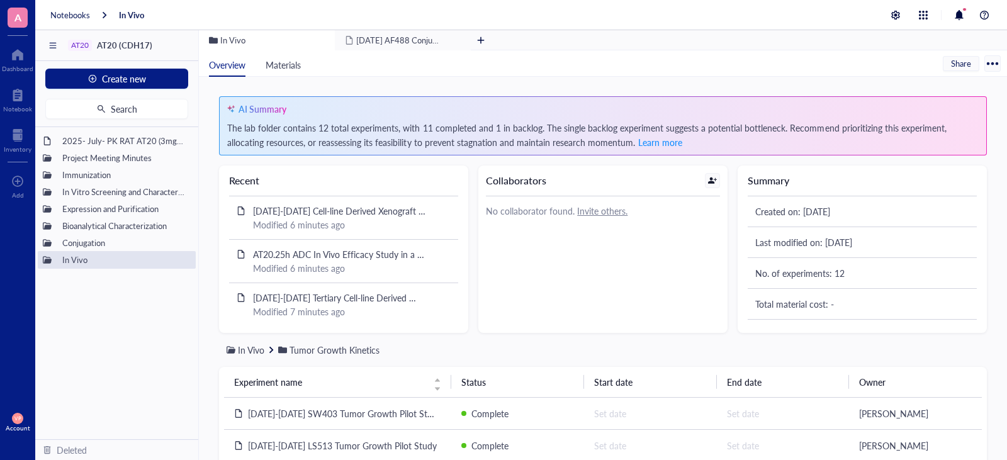
scroll to position [0, 0]
